Goal: Task Accomplishment & Management: Manage account settings

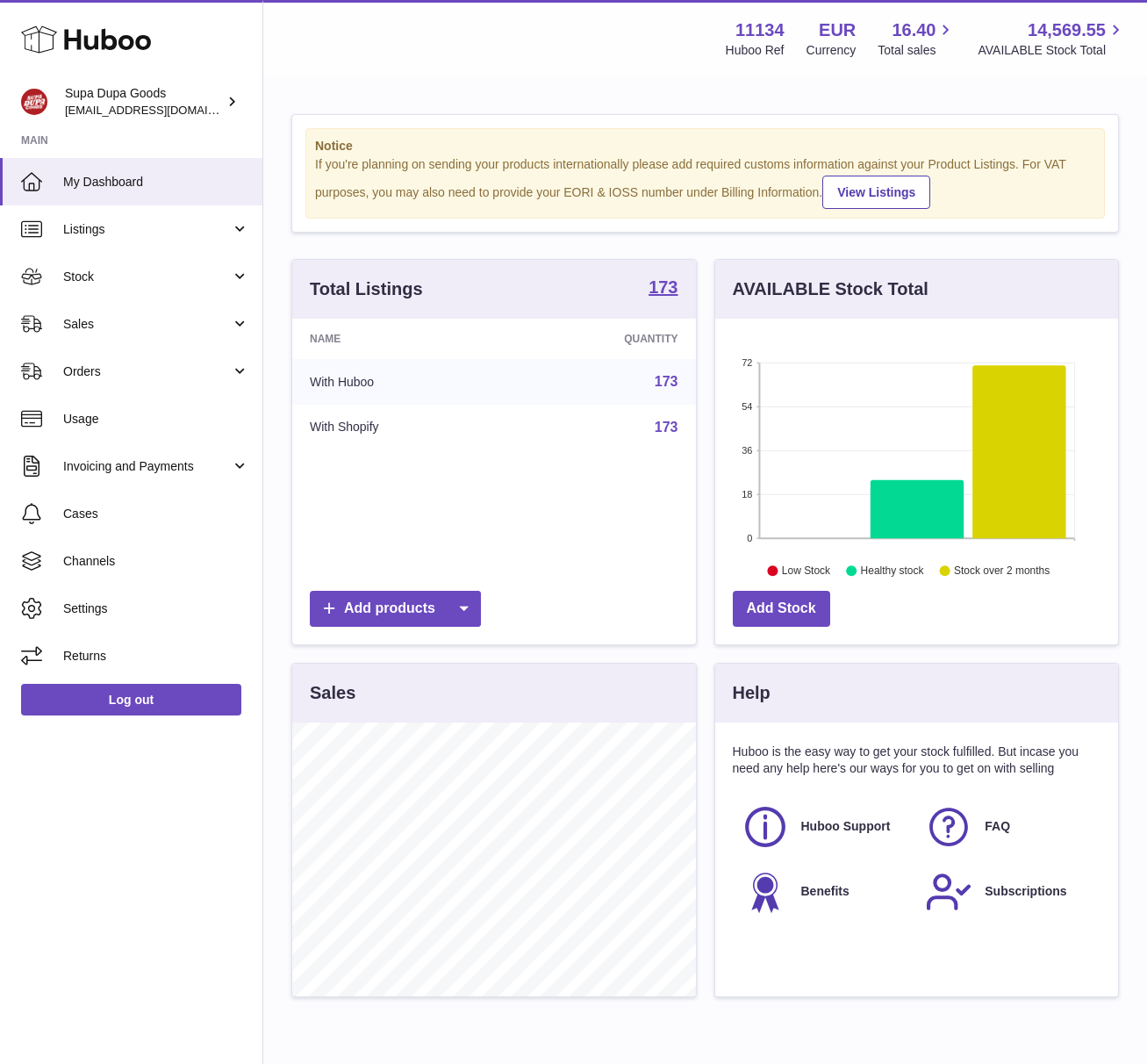
scroll to position [274, 403]
click at [112, 333] on link "Sales" at bounding box center [131, 324] width 262 height 47
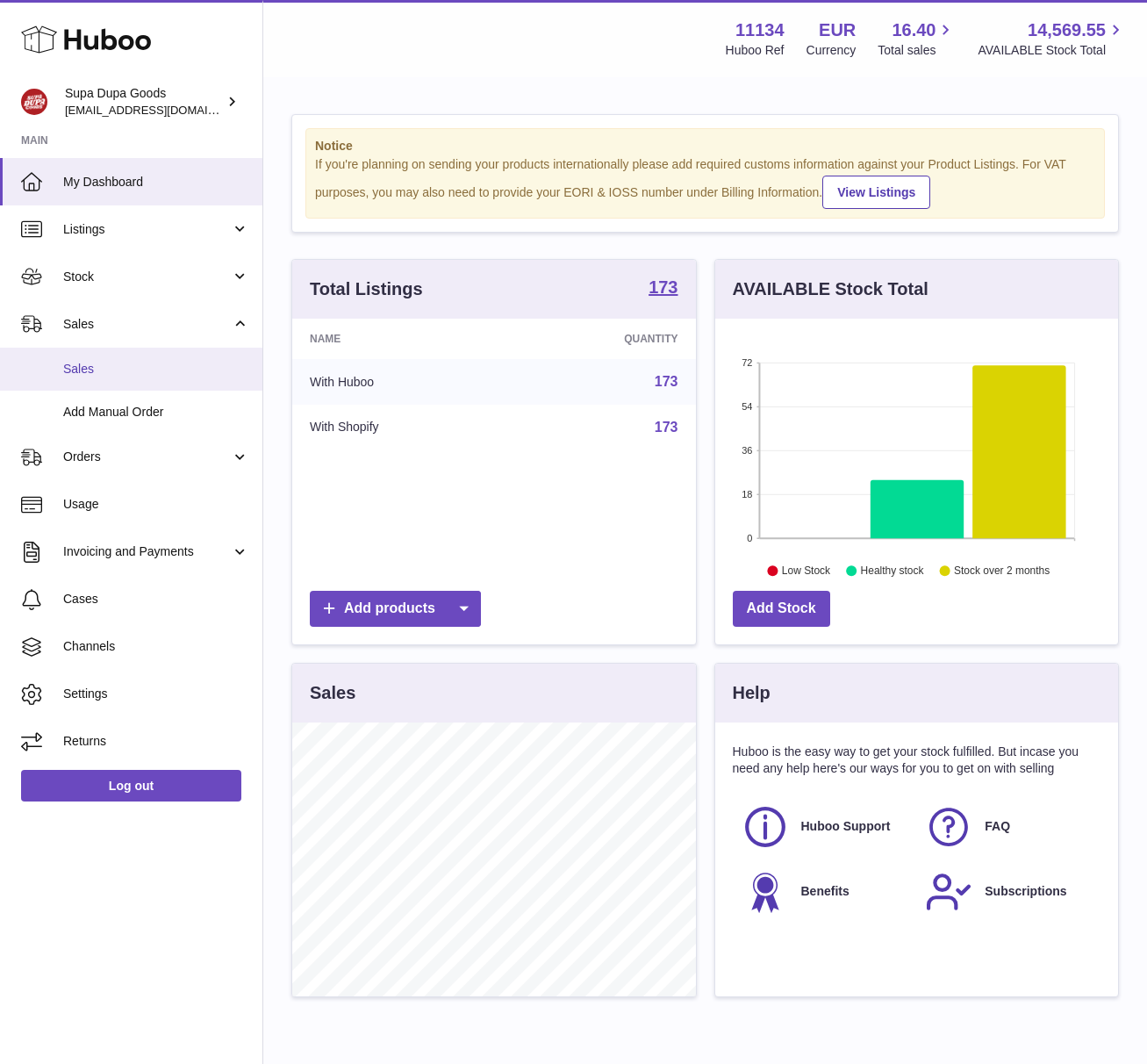
click at [103, 364] on span "Sales" at bounding box center [156, 369] width 186 height 17
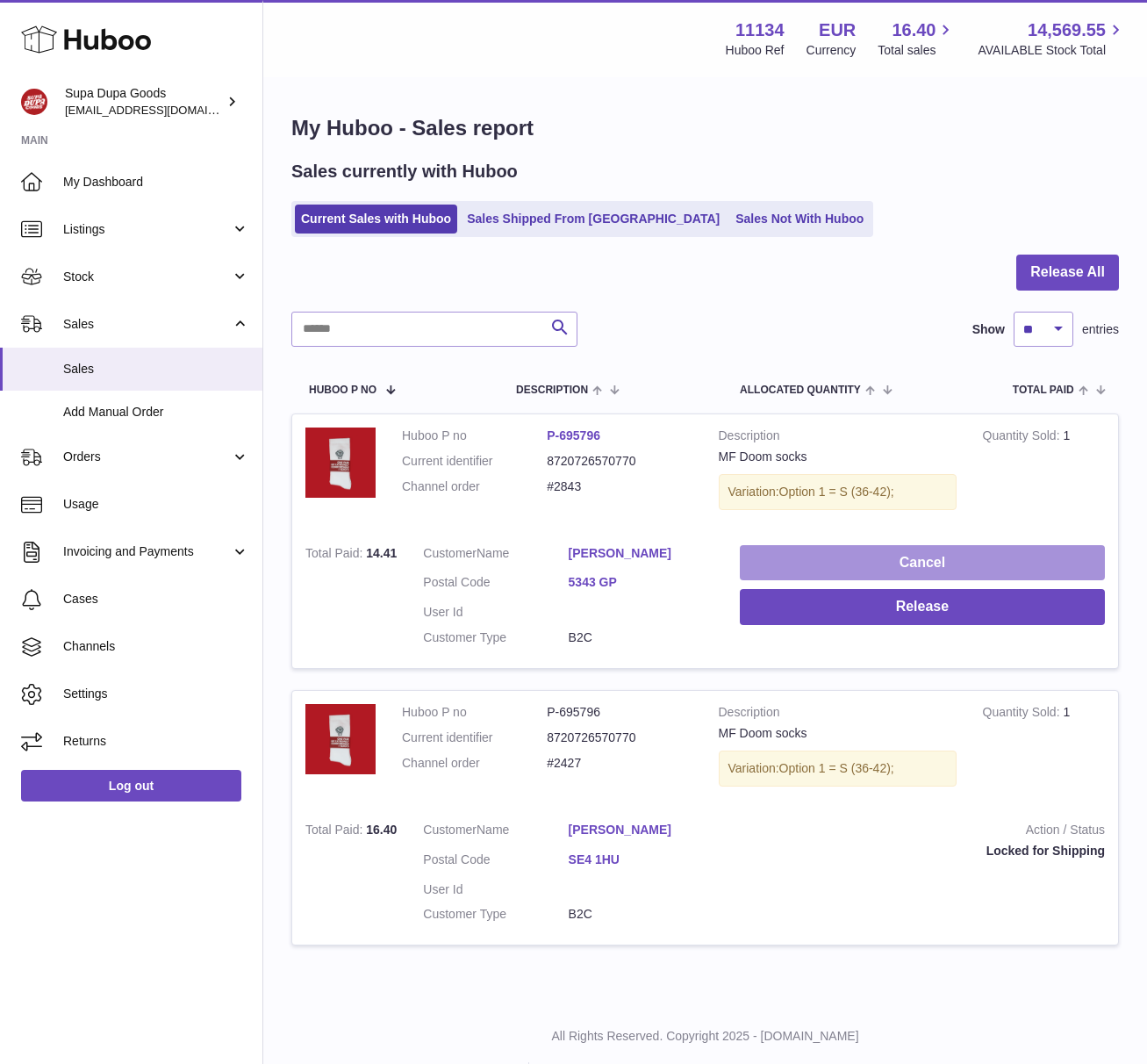
click at [867, 561] on button "Cancel" at bounding box center [923, 563] width 365 height 36
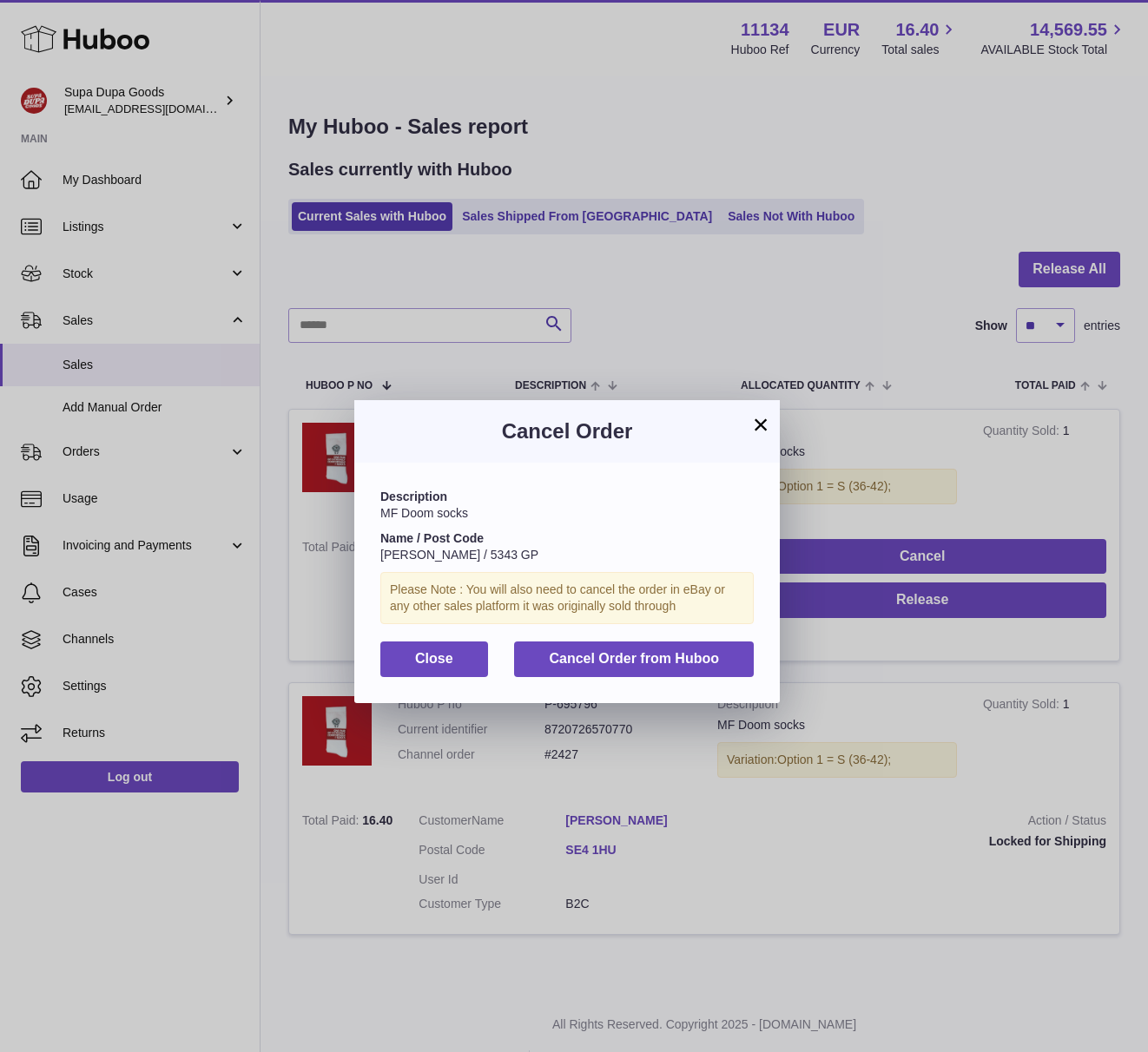
click at [581, 677] on div "Description MF Doom socks Name / Post Code Martijn Hermans / 5343 GP Please Not…" at bounding box center [567, 582] width 425 height 240
click at [593, 662] on span "Cancel Order from Huboo" at bounding box center [634, 659] width 170 height 15
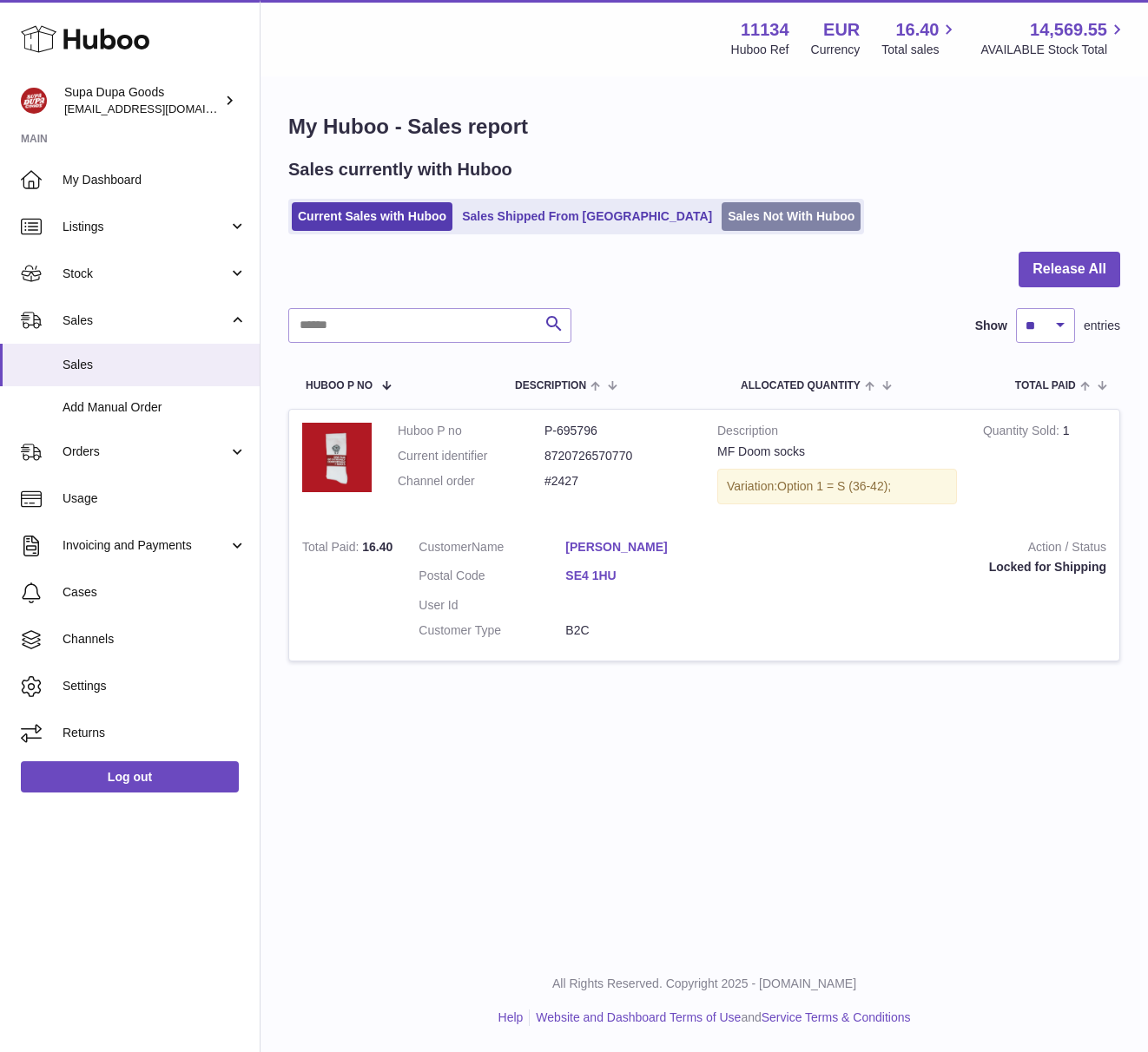
click at [722, 221] on link "Sales Not With Huboo" at bounding box center [791, 216] width 139 height 29
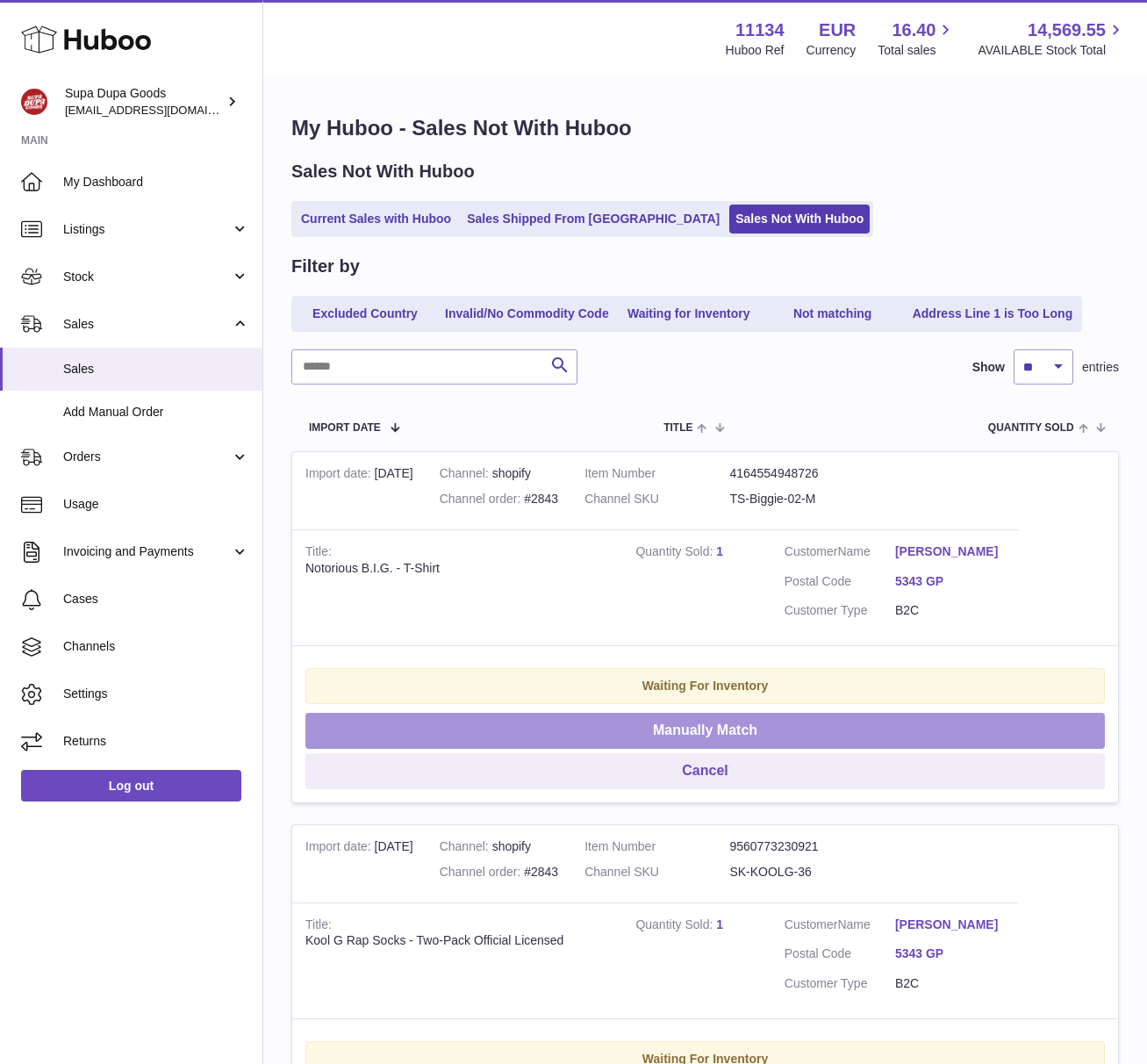
scroll to position [23, 0]
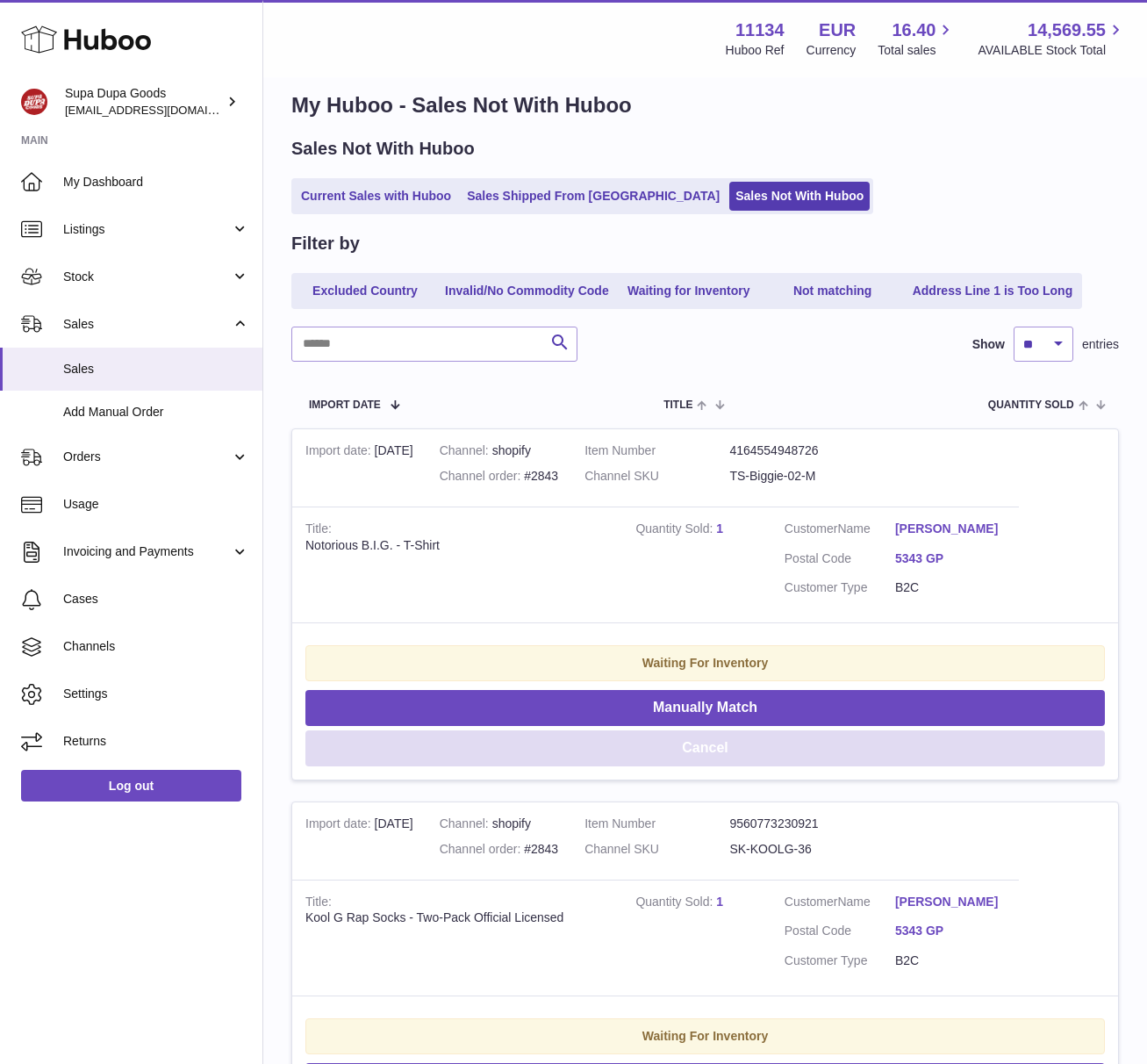
click at [702, 748] on button "Cancel" at bounding box center [705, 749] width 800 height 36
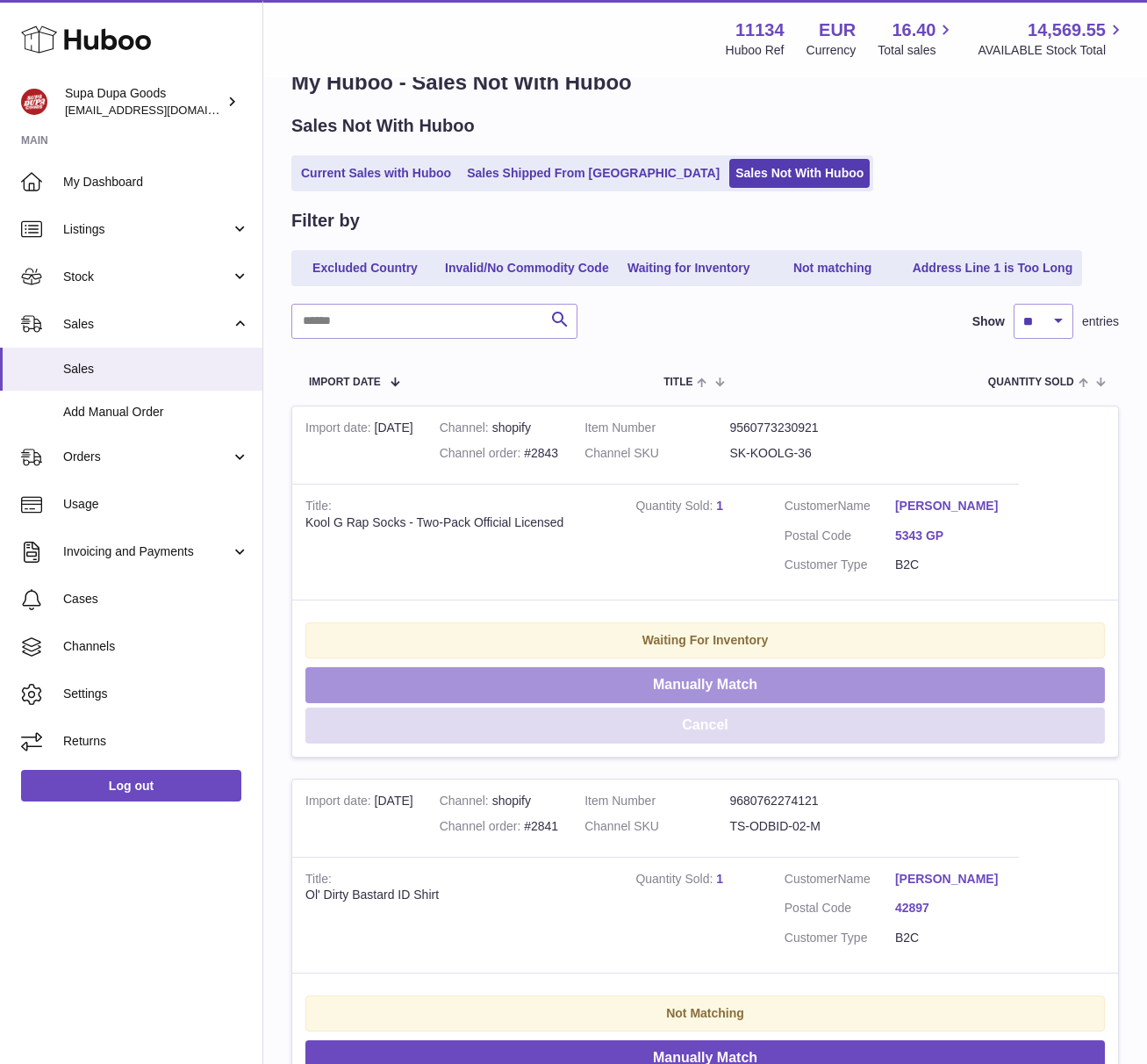
scroll to position [57, 0]
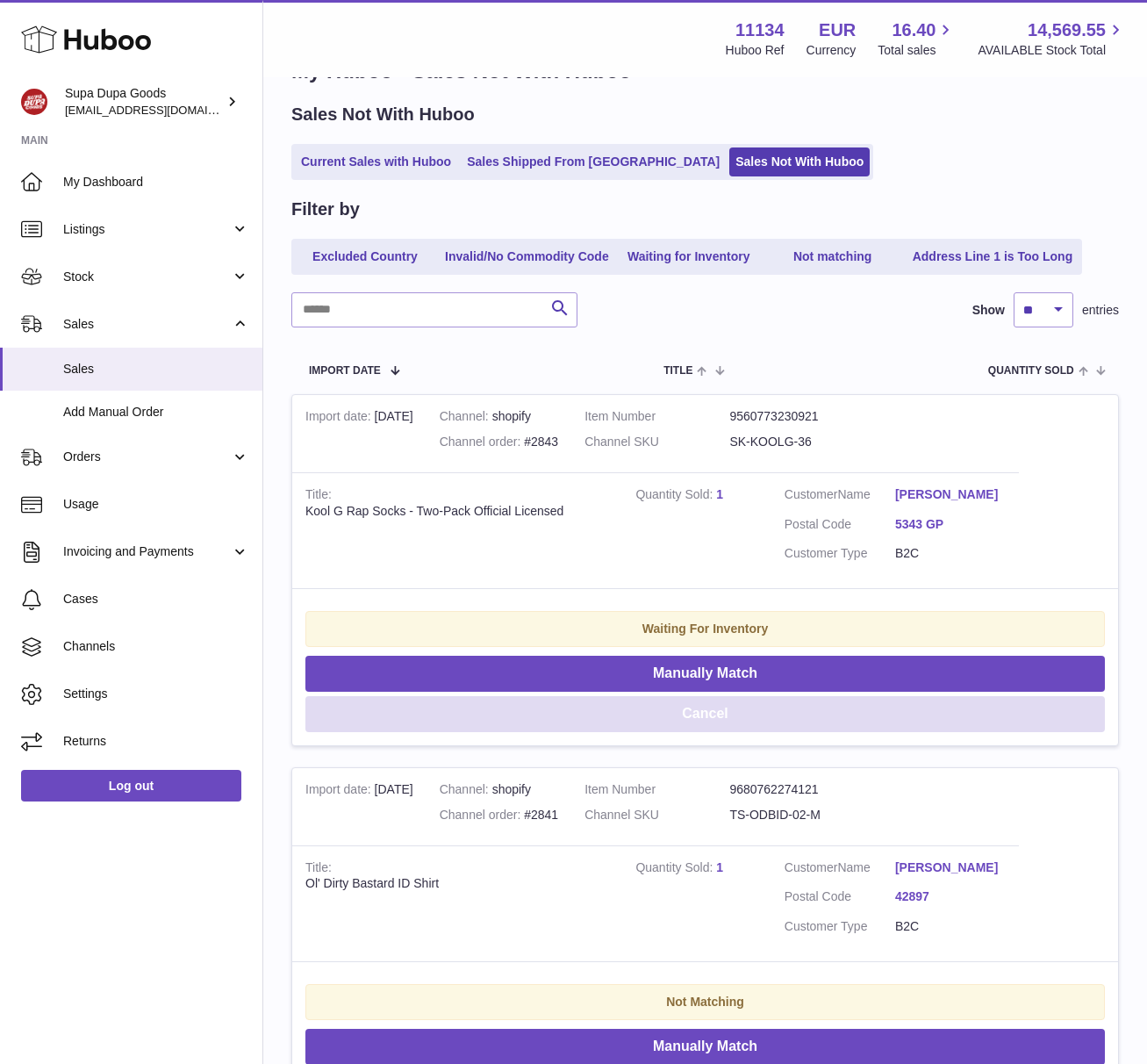
click at [723, 716] on button "Cancel" at bounding box center [705, 714] width 800 height 36
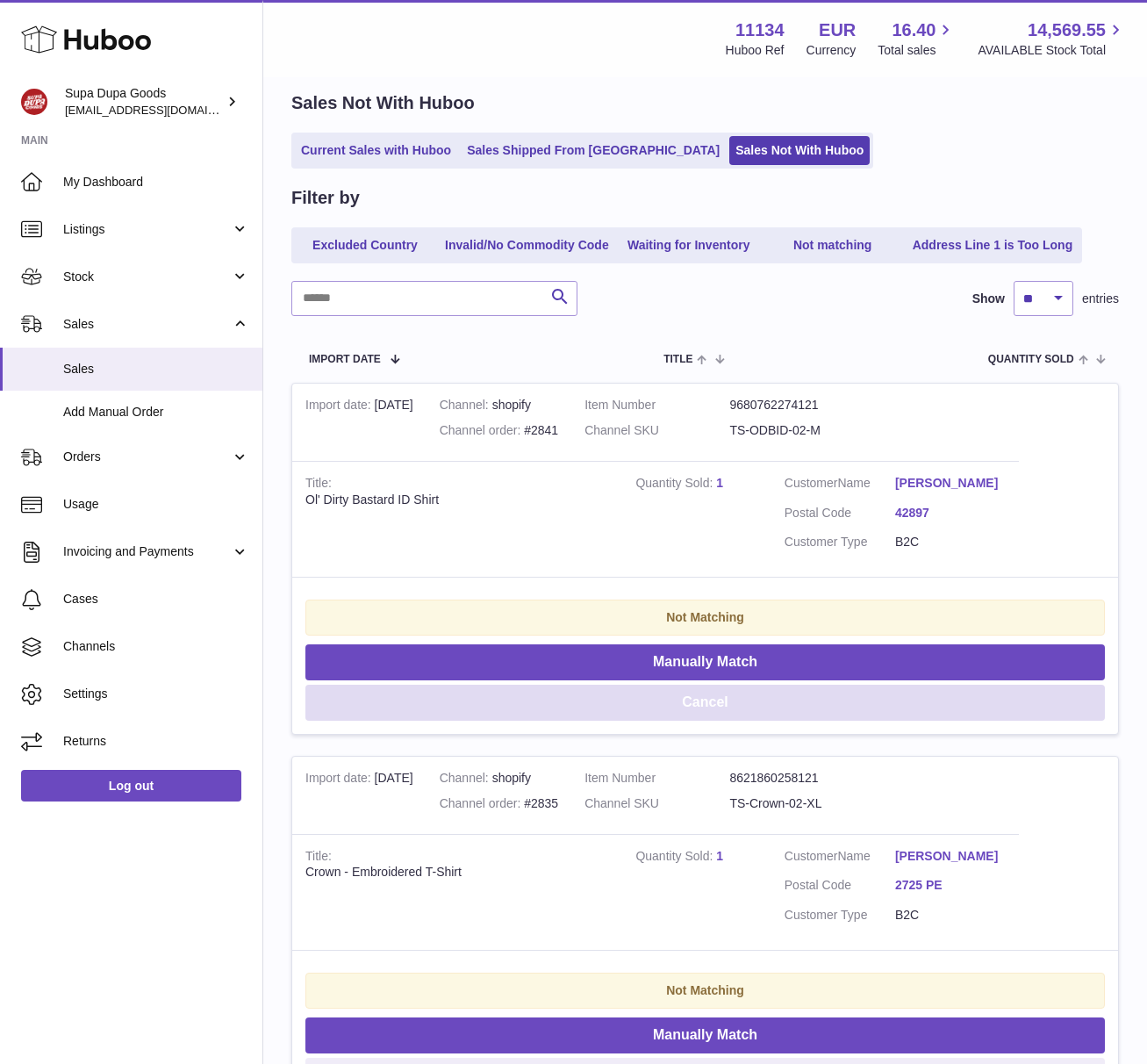
scroll to position [272, 0]
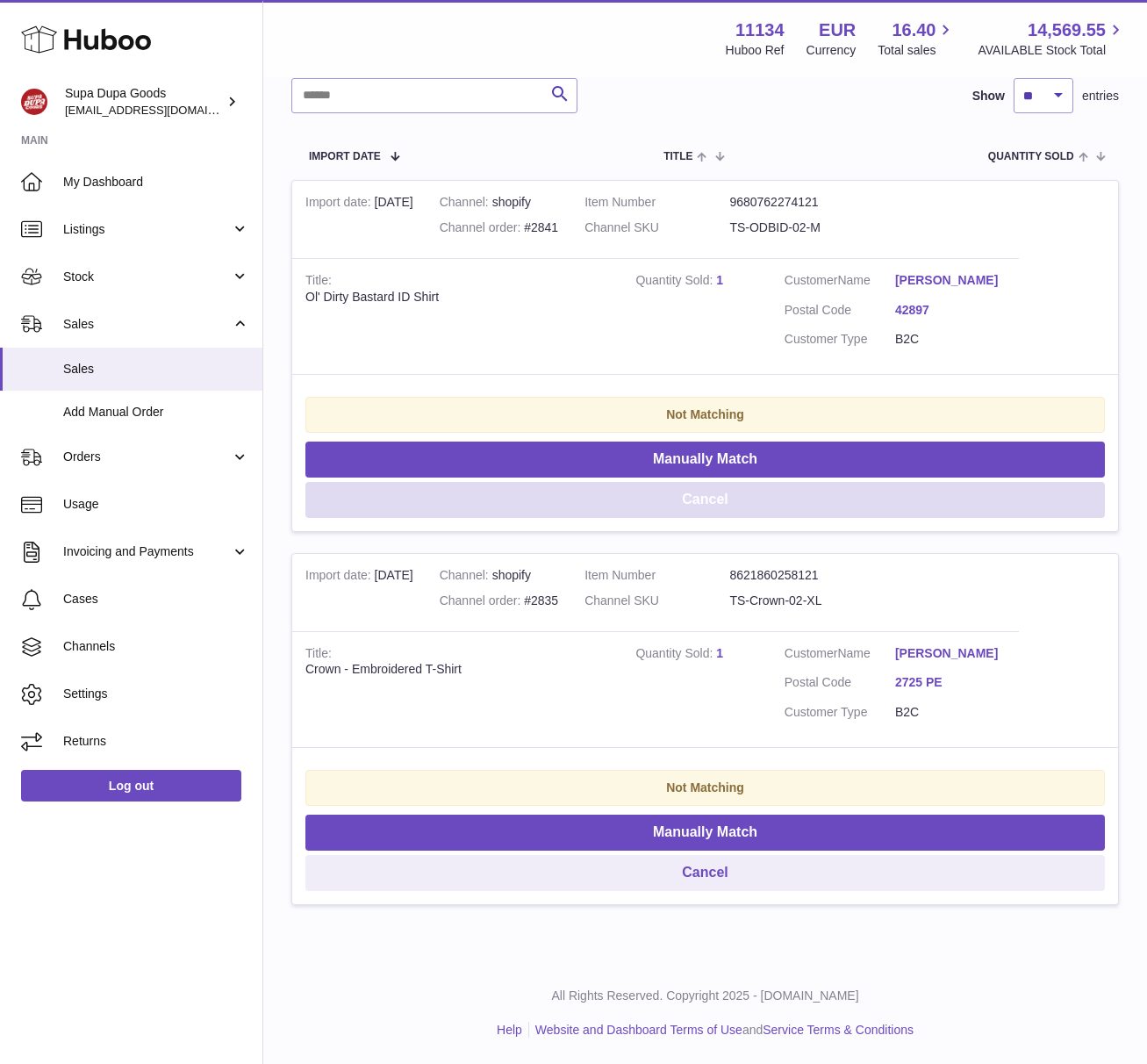
click at [685, 500] on button "Cancel" at bounding box center [705, 500] width 800 height 36
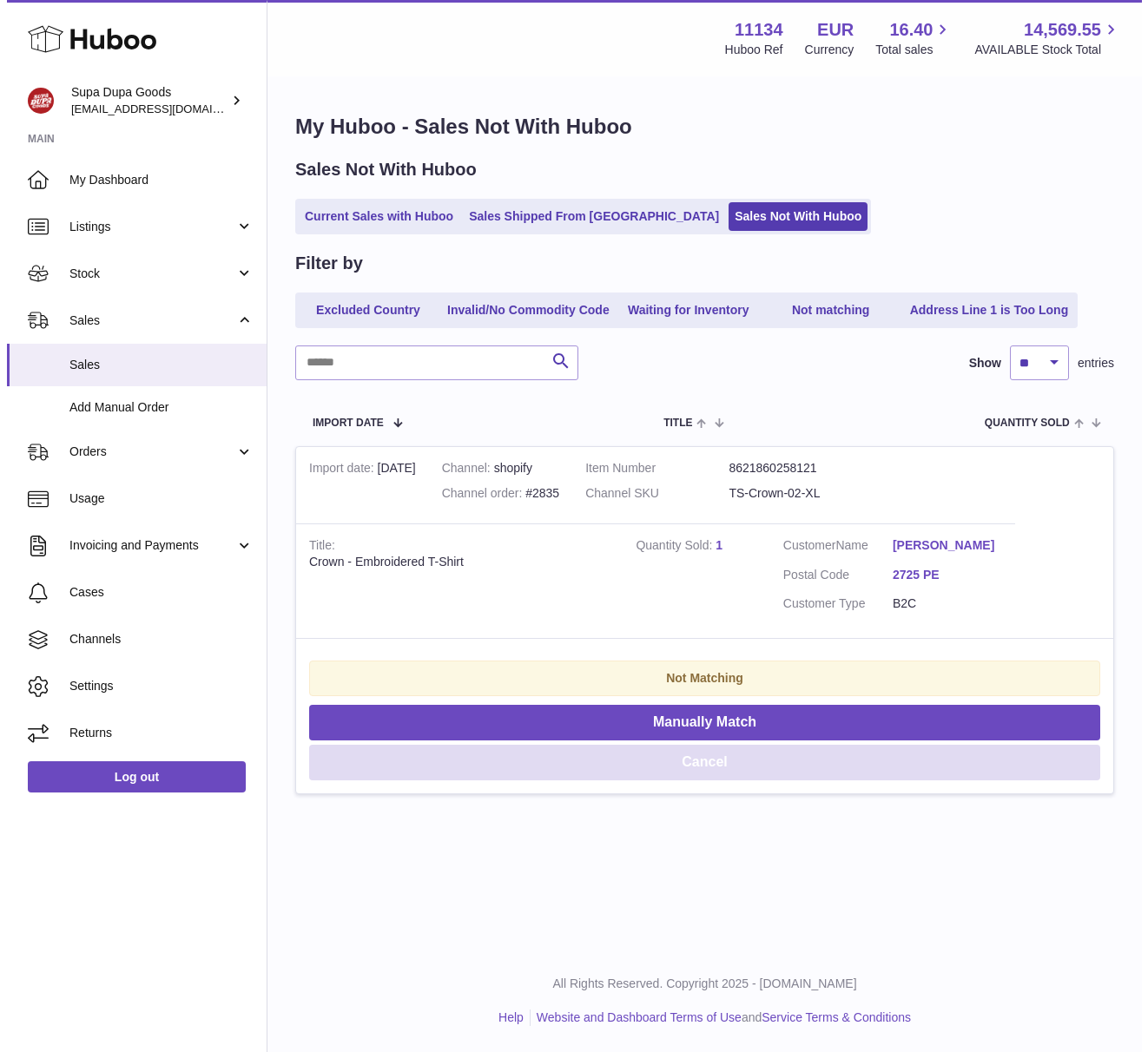
scroll to position [0, 0]
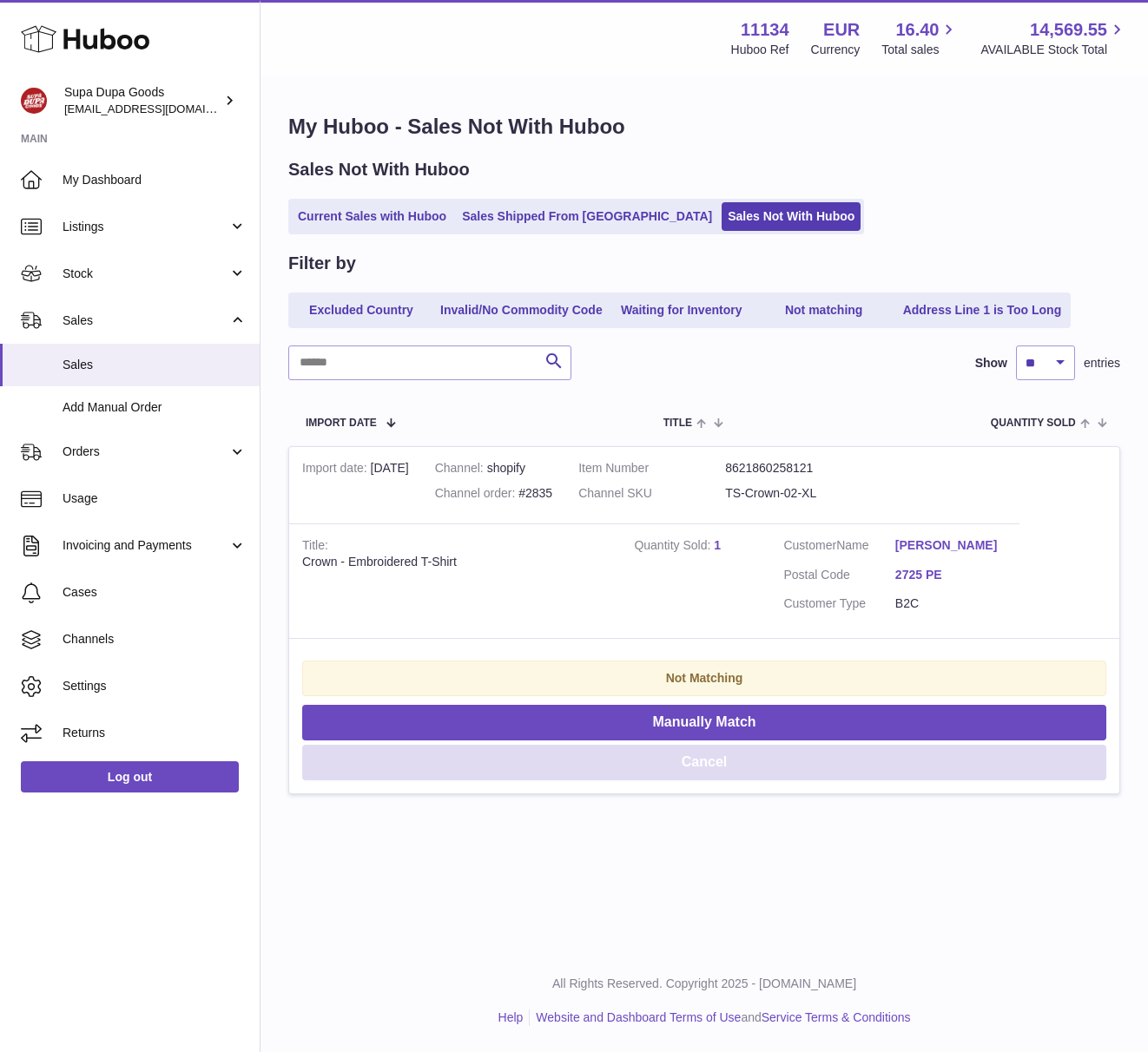
click at [694, 777] on button "Cancel" at bounding box center [704, 763] width 804 height 36
